Goal: Information Seeking & Learning: Learn about a topic

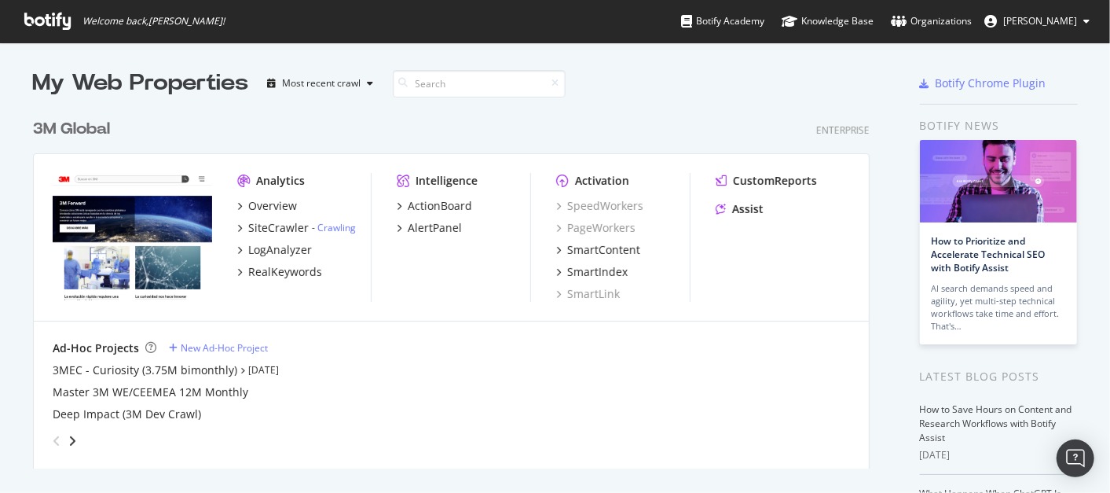
scroll to position [478, 1083]
click at [87, 124] on div "3M Global" at bounding box center [71, 129] width 77 height 23
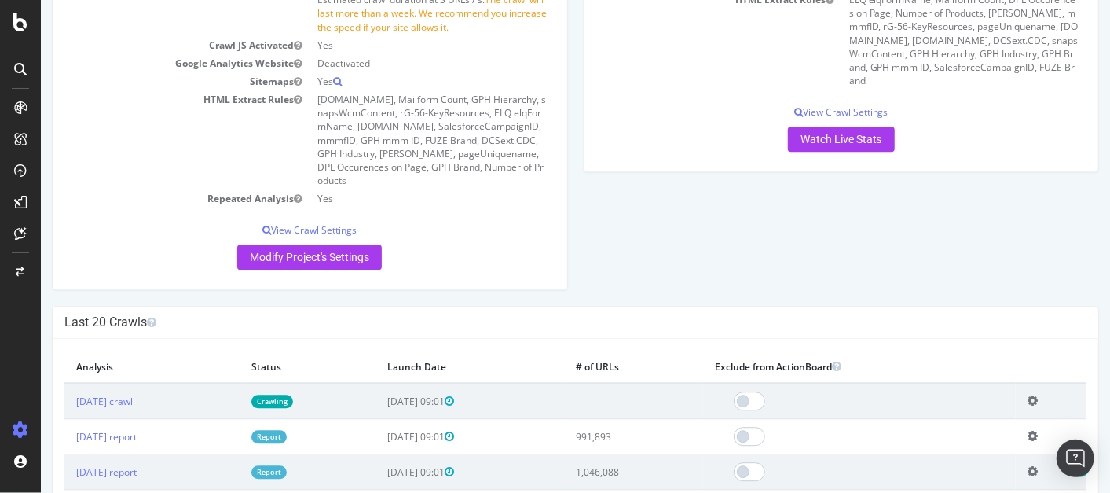
scroll to position [2531, 0]
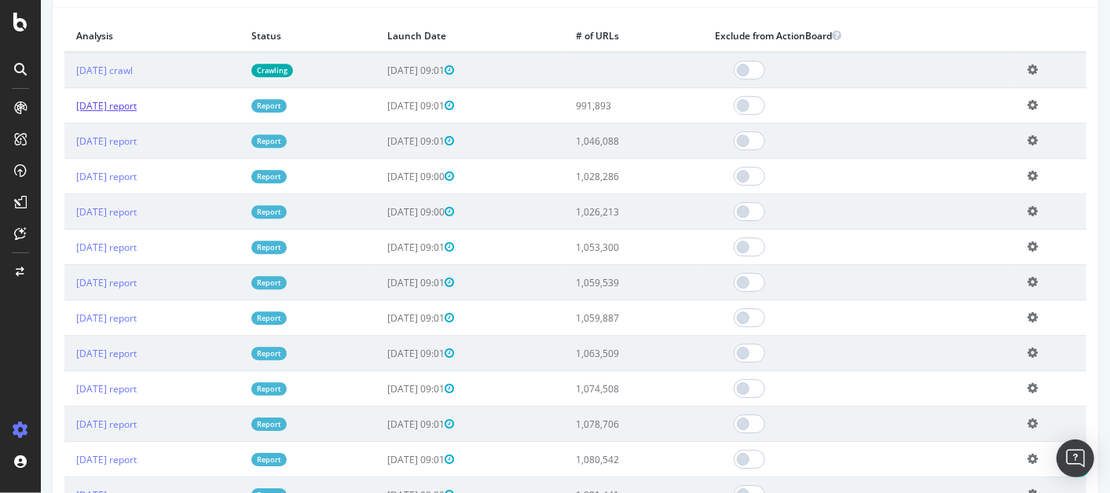
click at [136, 112] on link "[DATE] report" at bounding box center [105, 105] width 60 height 13
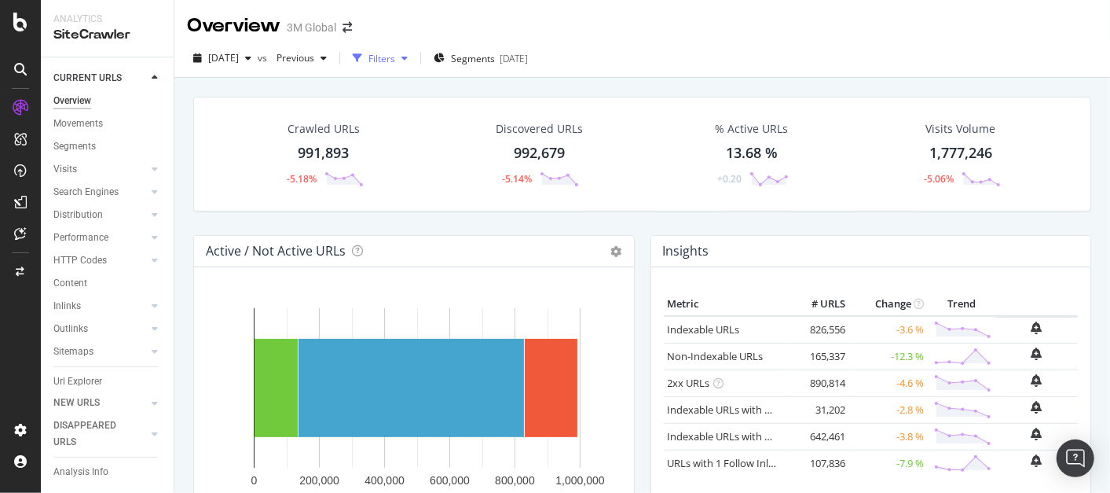
click at [414, 60] on div "button" at bounding box center [404, 57] width 19 height 9
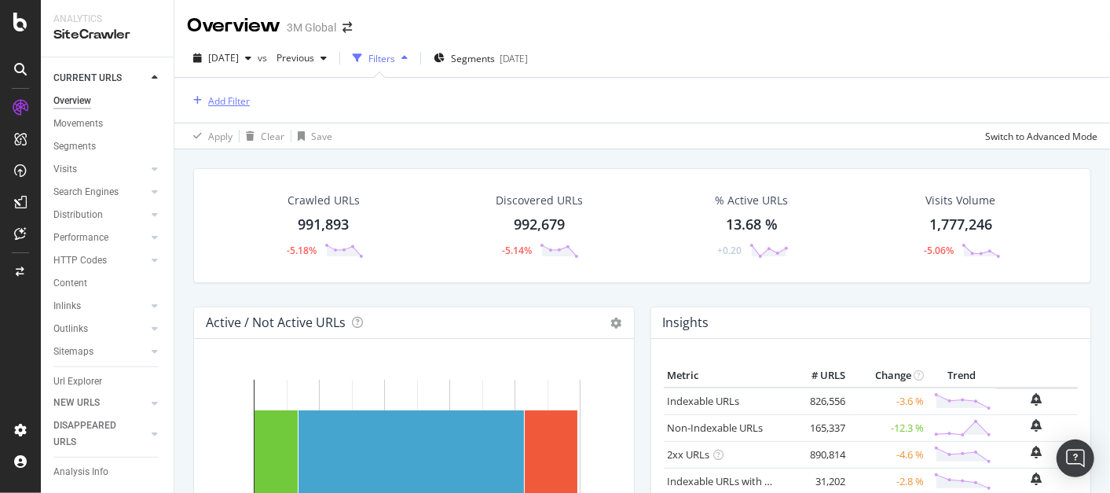
click at [222, 97] on div "Add Filter" at bounding box center [229, 100] width 42 height 13
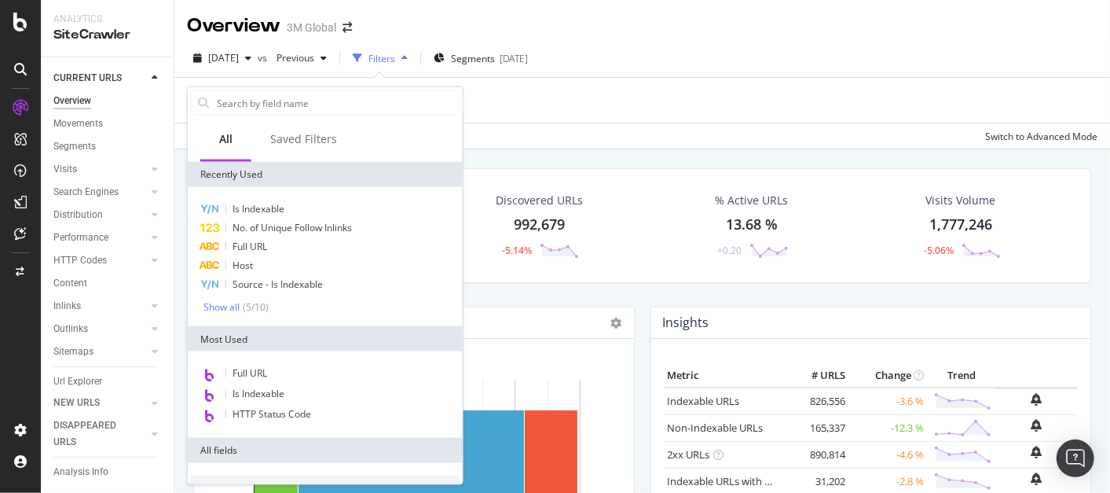
click at [273, 245] on div "Full URL" at bounding box center [325, 246] width 269 height 19
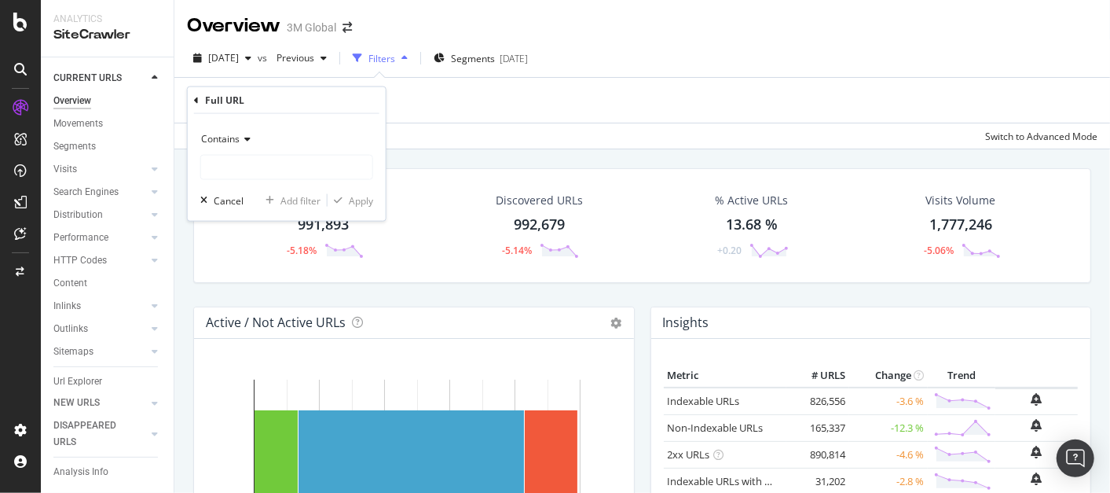
click at [242, 137] on icon at bounding box center [245, 138] width 11 height 9
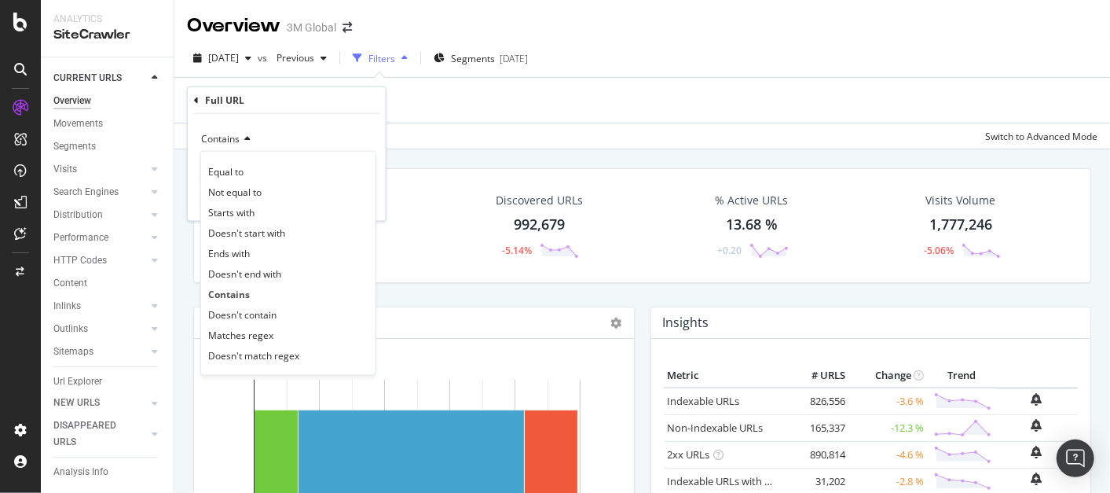
click at [673, 122] on div "Add Filter Apply Clear Save Switch to Advanced Mode" at bounding box center [642, 113] width 911 height 71
